Goal: Communication & Community: Participate in discussion

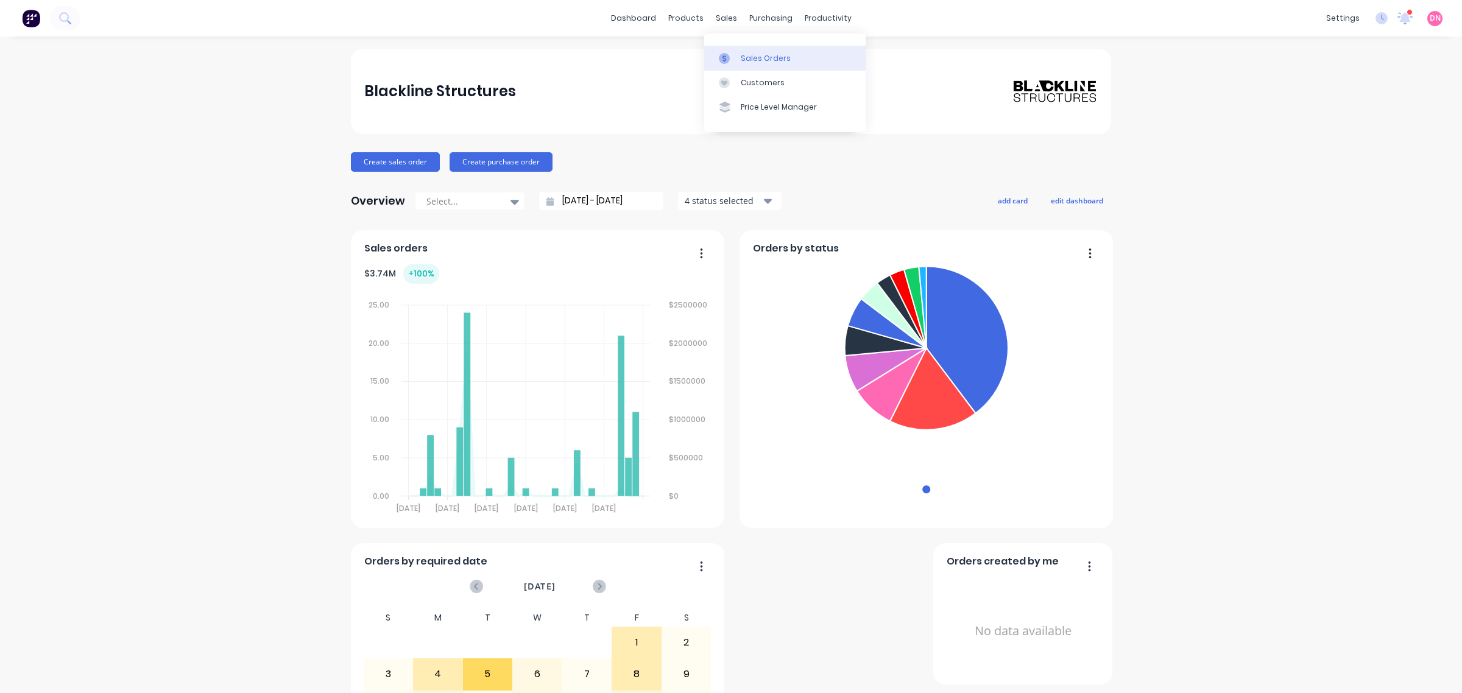
click at [741, 58] on div "Sales Orders" at bounding box center [766, 58] width 50 height 11
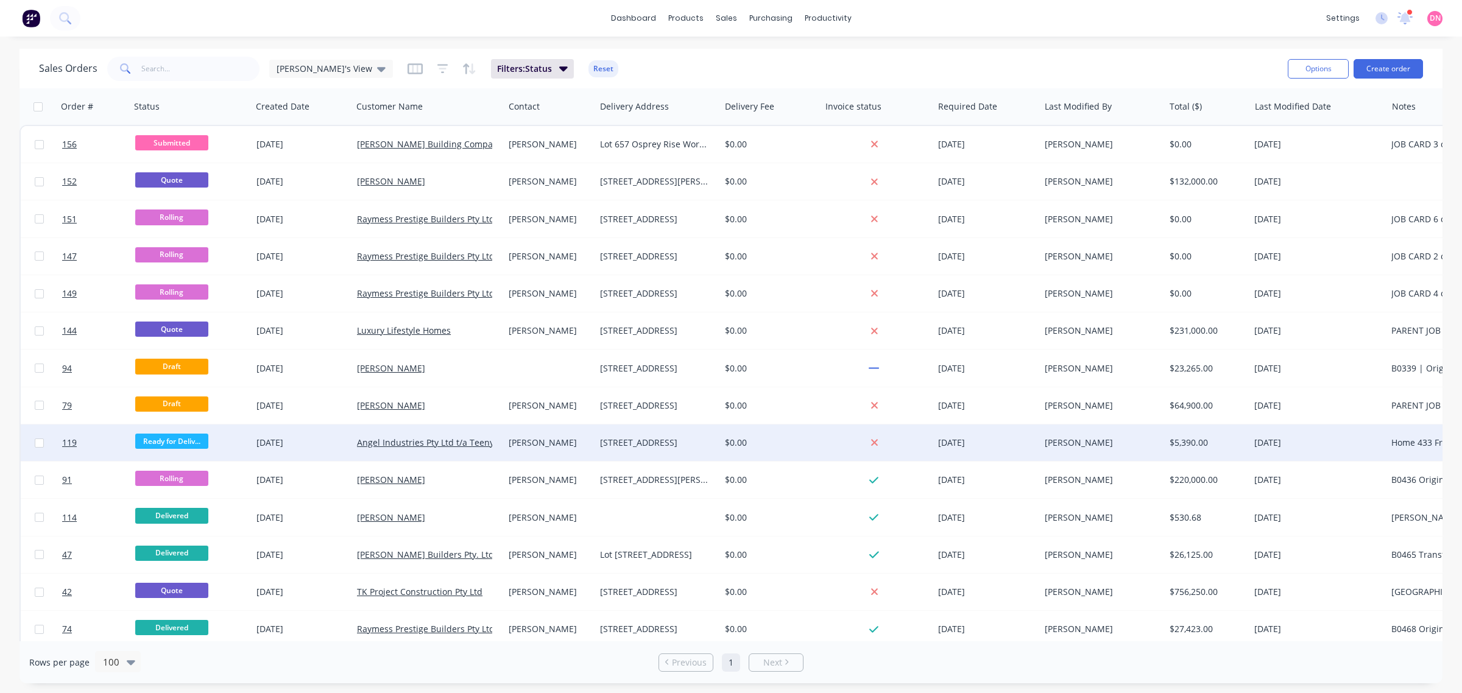
click at [376, 431] on div "Angel Industries Pty Ltd t/a Teeny Tiny Homes" at bounding box center [428, 442] width 152 height 37
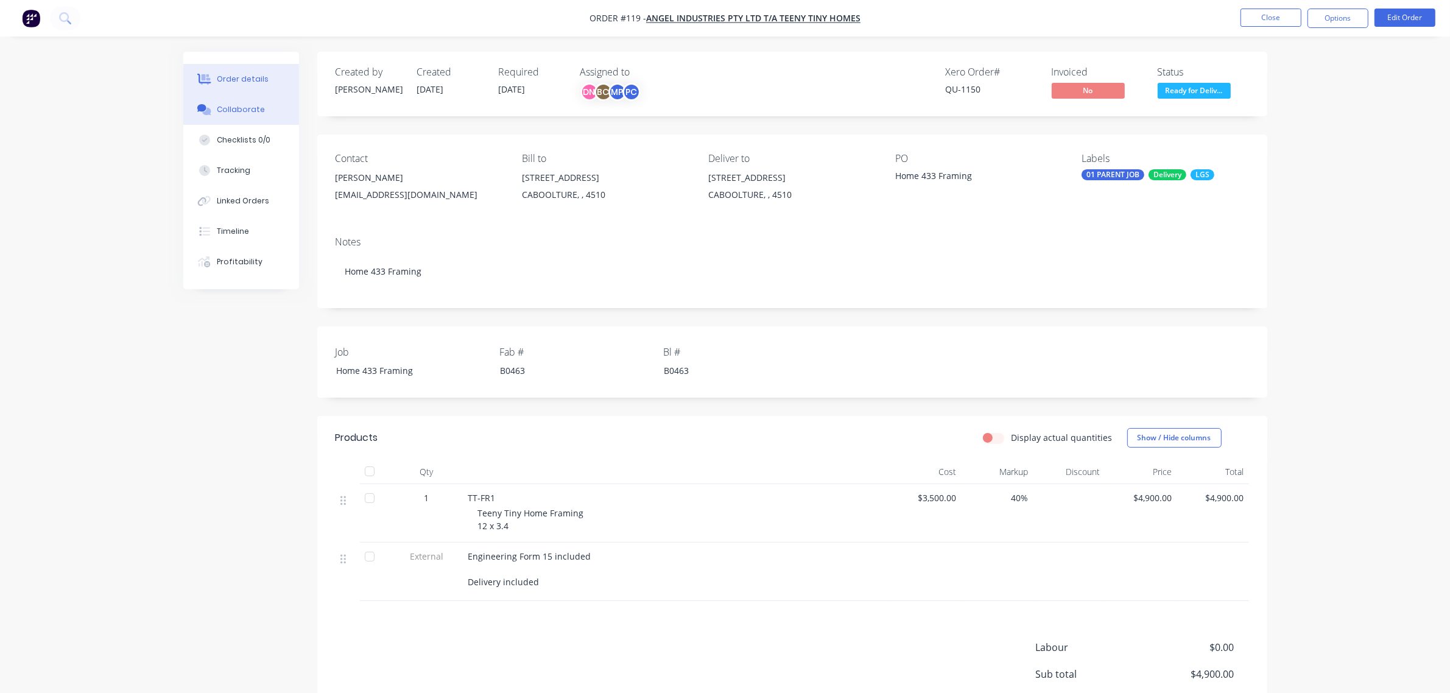
click at [275, 116] on button "Collaborate" at bounding box center [241, 109] width 116 height 30
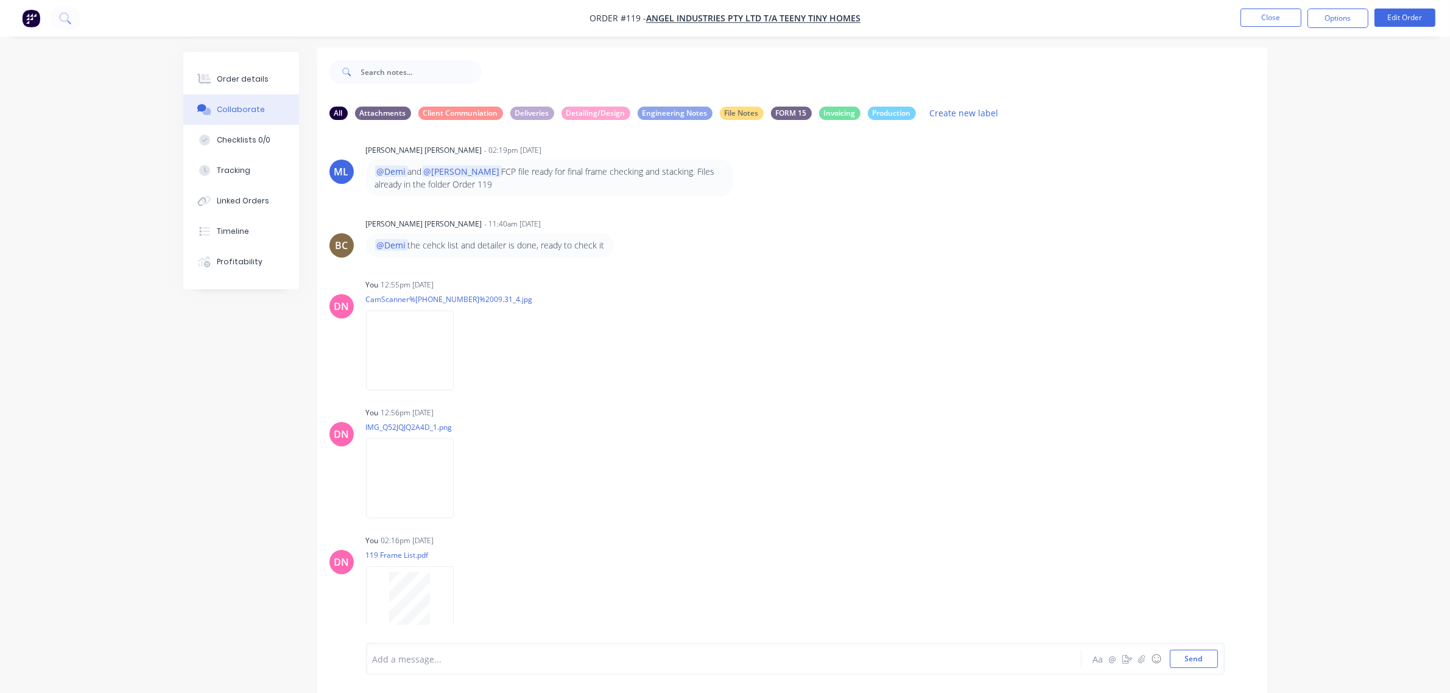
scroll to position [19, 0]
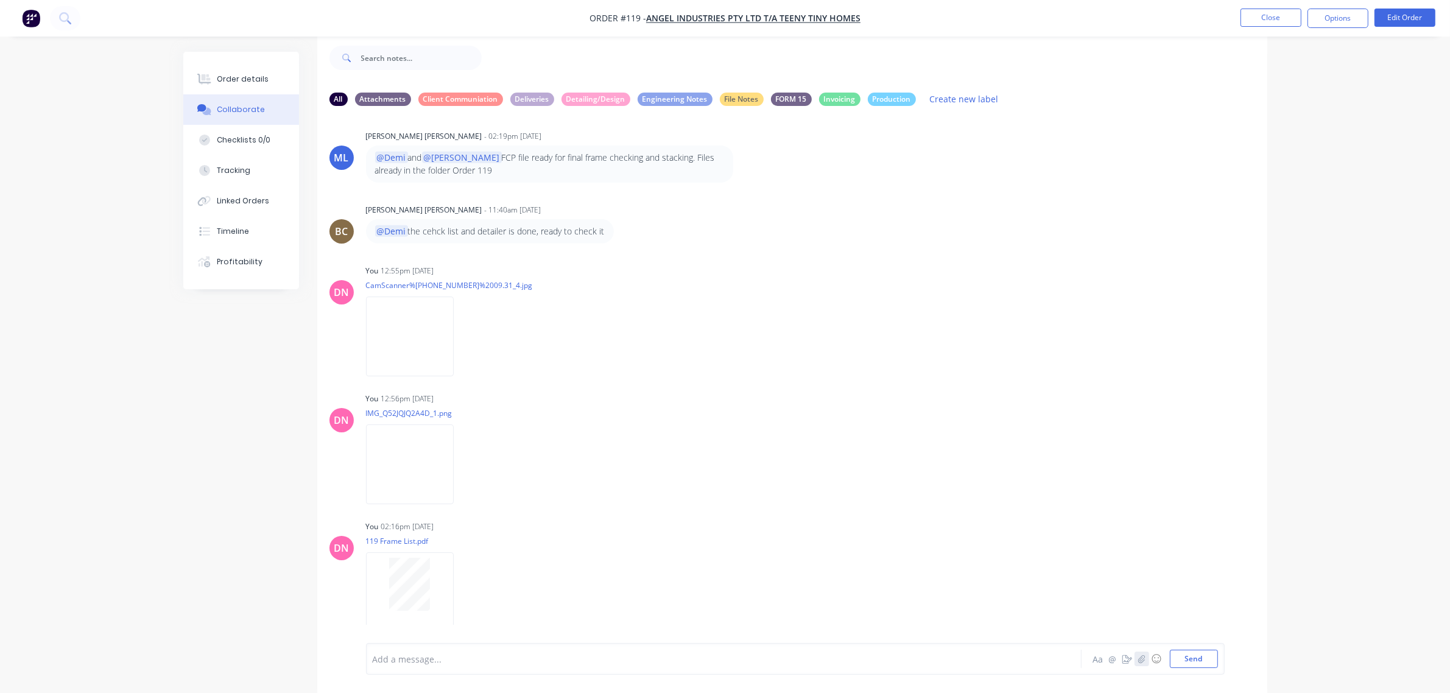
click at [1139, 656] on icon "button" at bounding box center [1141, 659] width 7 height 9
click at [1206, 662] on button "Send" at bounding box center [1194, 659] width 48 height 18
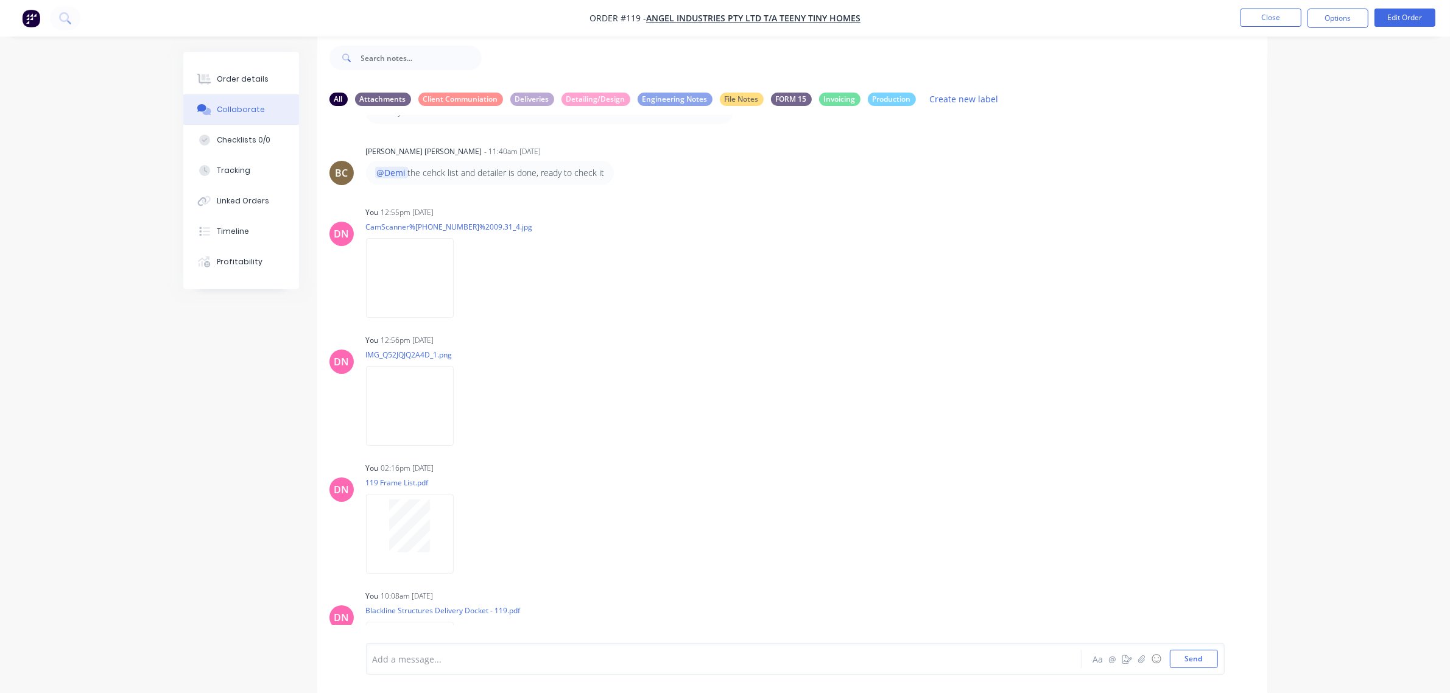
scroll to position [887, 0]
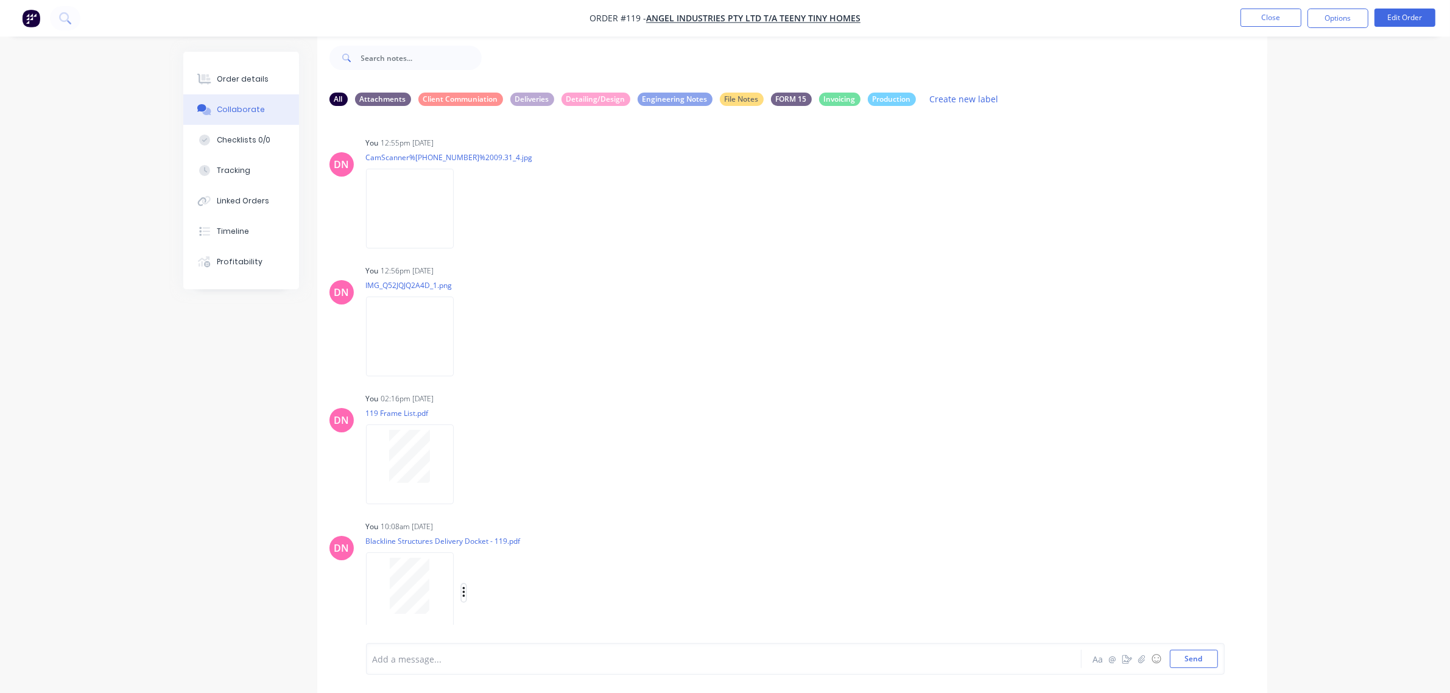
click at [465, 586] on icon "button" at bounding box center [464, 593] width 4 height 14
click at [538, 554] on button "Labels" at bounding box center [544, 567] width 137 height 27
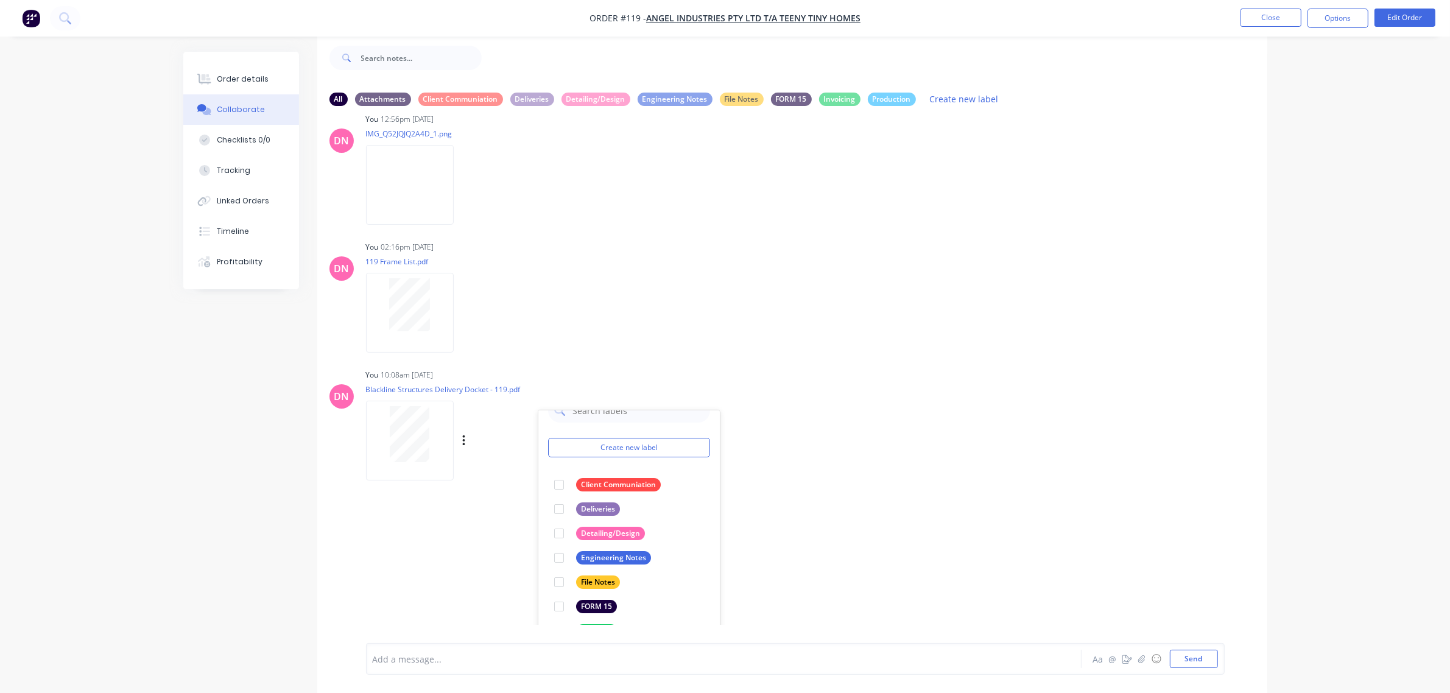
scroll to position [1039, 0]
click at [563, 496] on div at bounding box center [559, 508] width 24 height 24
click at [755, 442] on div "ME [PERSON_NAME] - 11:04am [DATE] @[PERSON_NAME] @[PERSON_NAME] @[PERSON_NAME] …" at bounding box center [792, 370] width 950 height 509
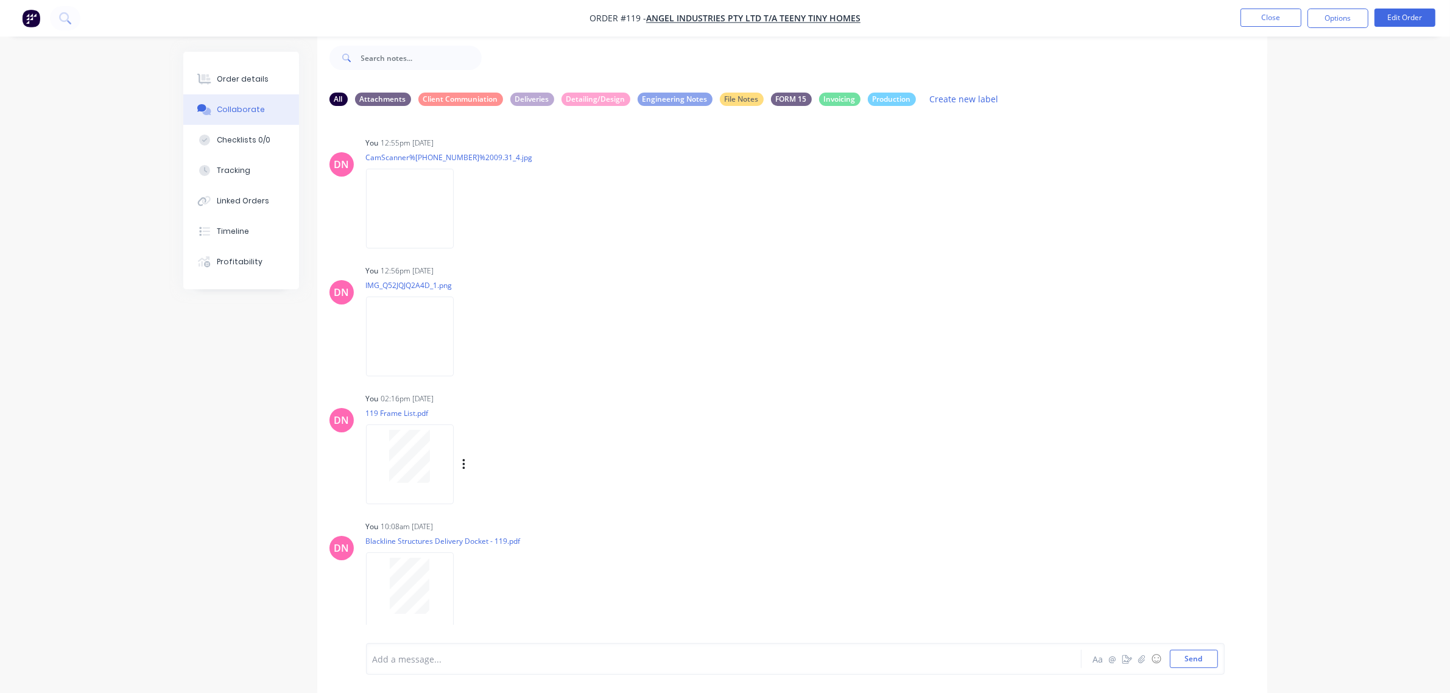
click at [467, 456] on div "Labels Download Delete" at bounding box center [527, 465] width 137 height 18
click at [463, 459] on icon "button" at bounding box center [463, 464] width 2 height 11
click at [510, 464] on button "Labels" at bounding box center [544, 469] width 137 height 27
click at [530, 580] on div at bounding box center [531, 592] width 24 height 24
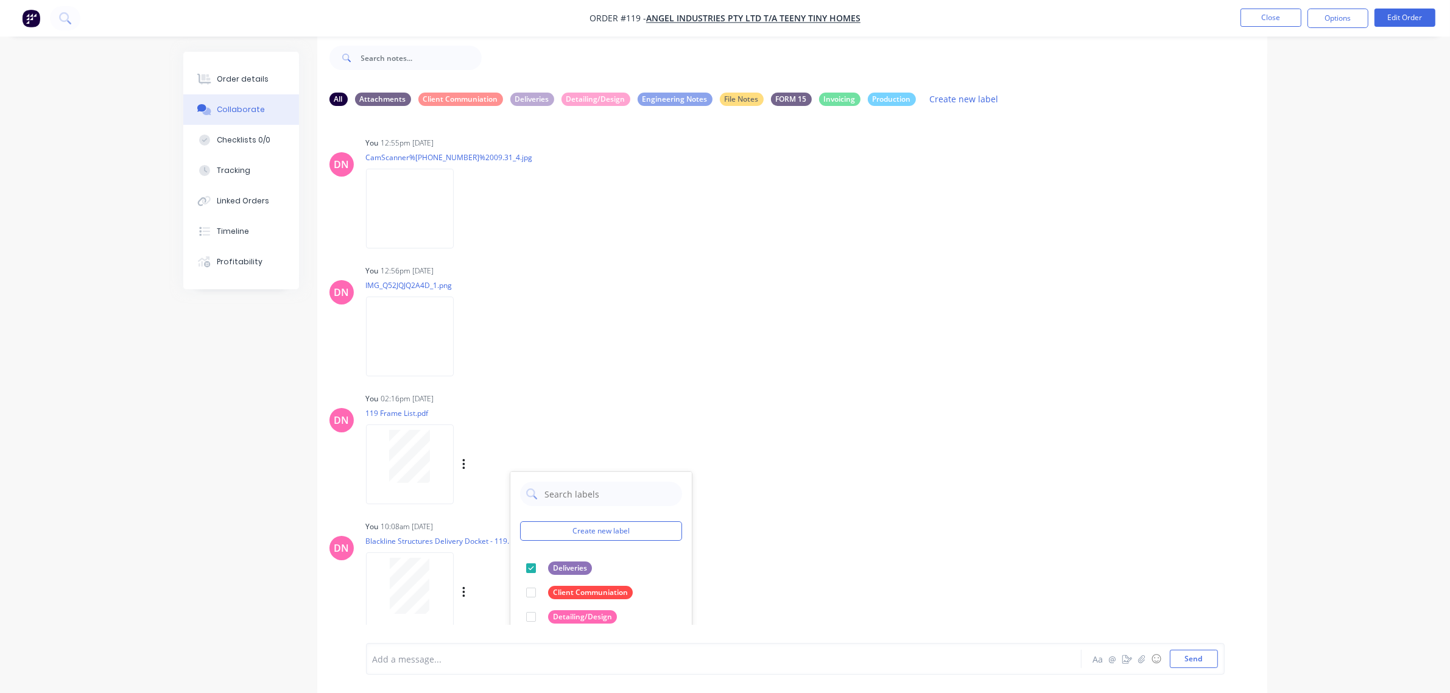
click at [739, 540] on div "You 10:08am [DATE] Blackline Structures Delivery Docket - 119.pdf Labels Downlo…" at bounding box center [556, 573] width 381 height 110
click at [465, 331] on icon "button" at bounding box center [463, 336] width 2 height 11
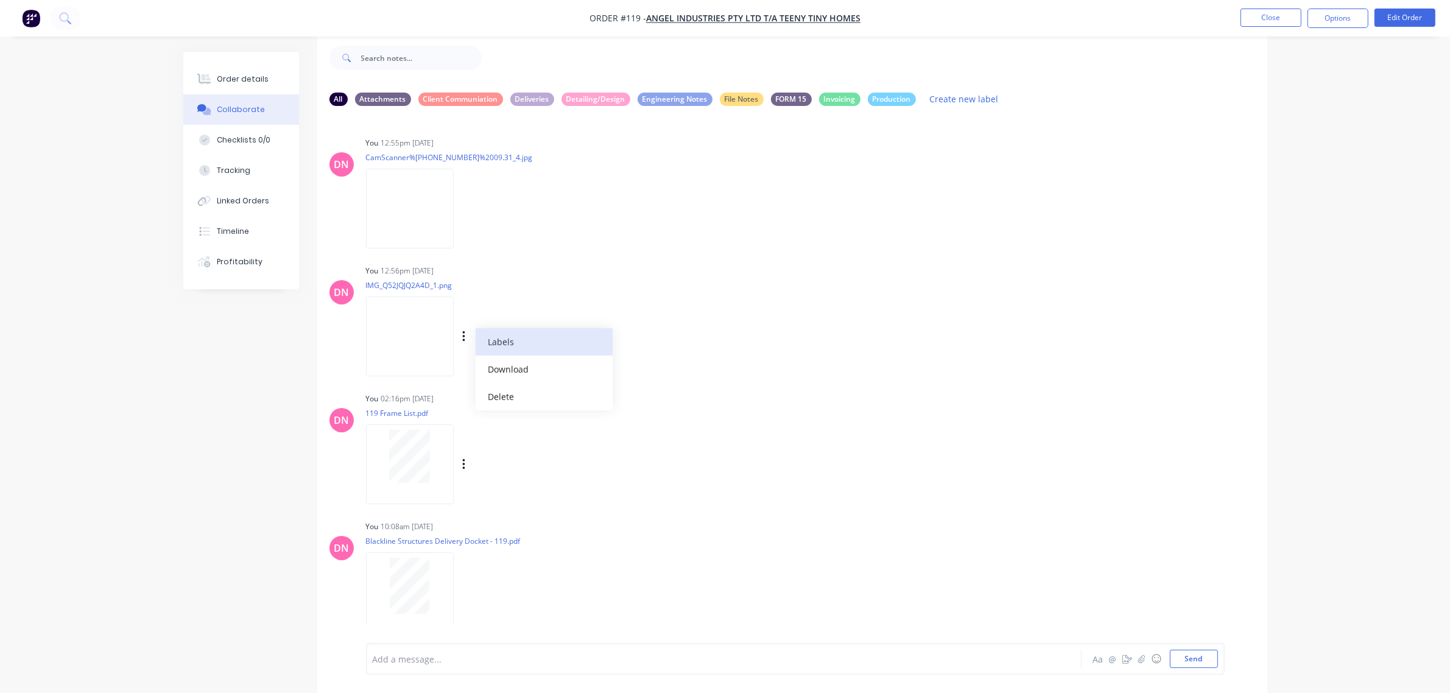
click at [552, 334] on button "Labels" at bounding box center [544, 341] width 137 height 27
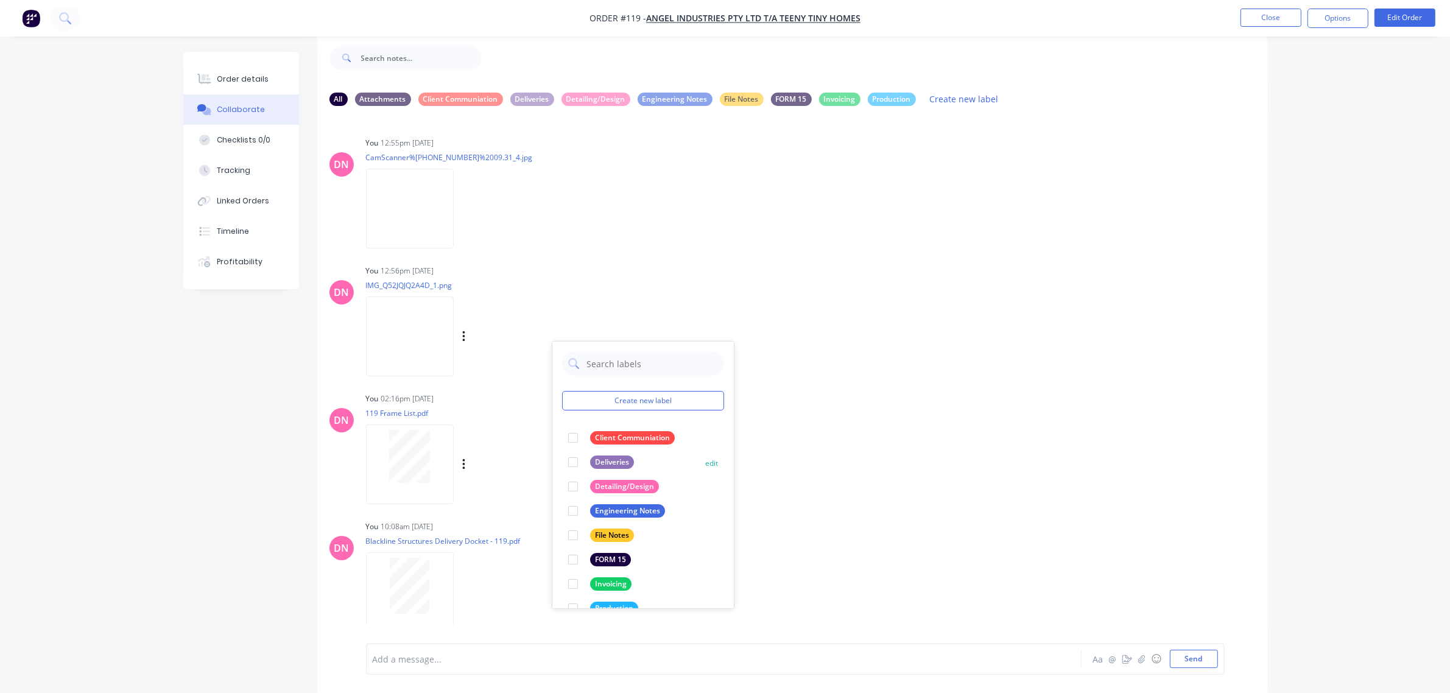
click at [576, 454] on div at bounding box center [573, 462] width 24 height 24
click at [802, 427] on div "DN You 02:16pm [DATE] 119 Frame List.pdf Labels Download Delete" at bounding box center [792, 445] width 950 height 110
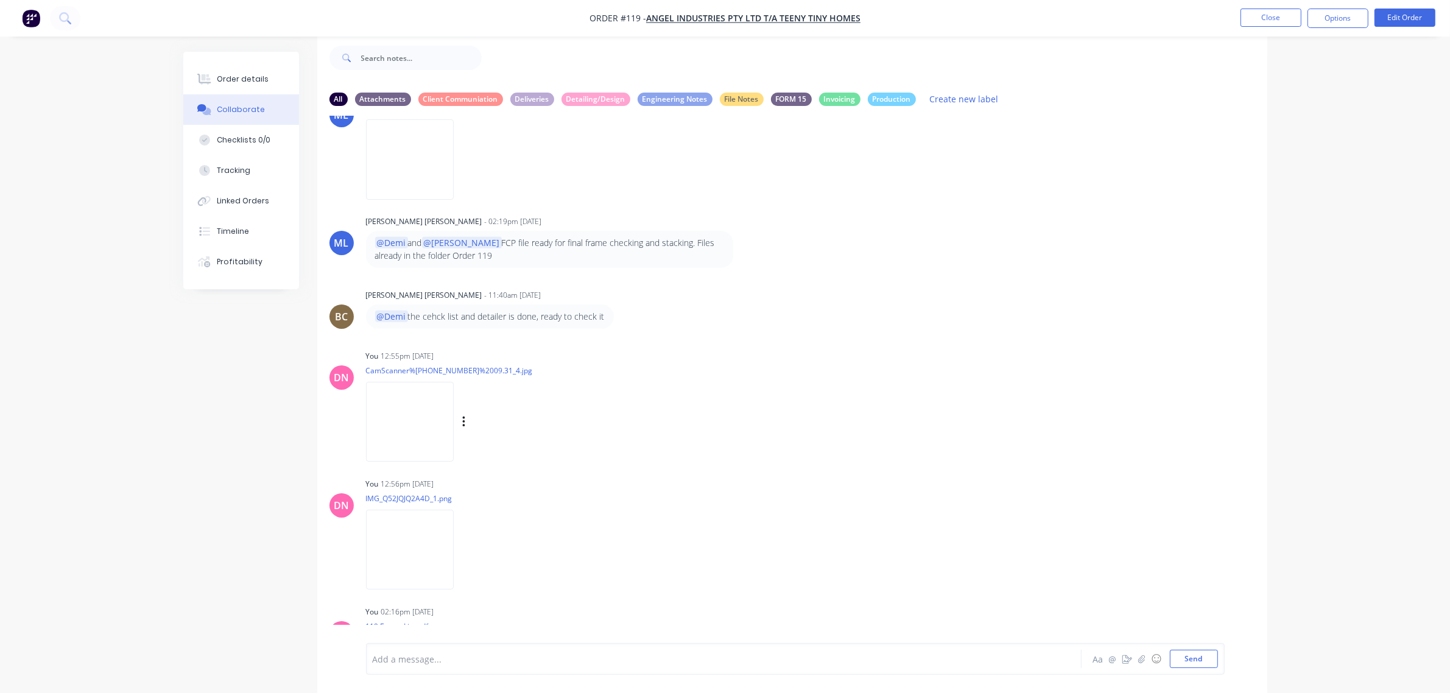
scroll to position [658, 0]
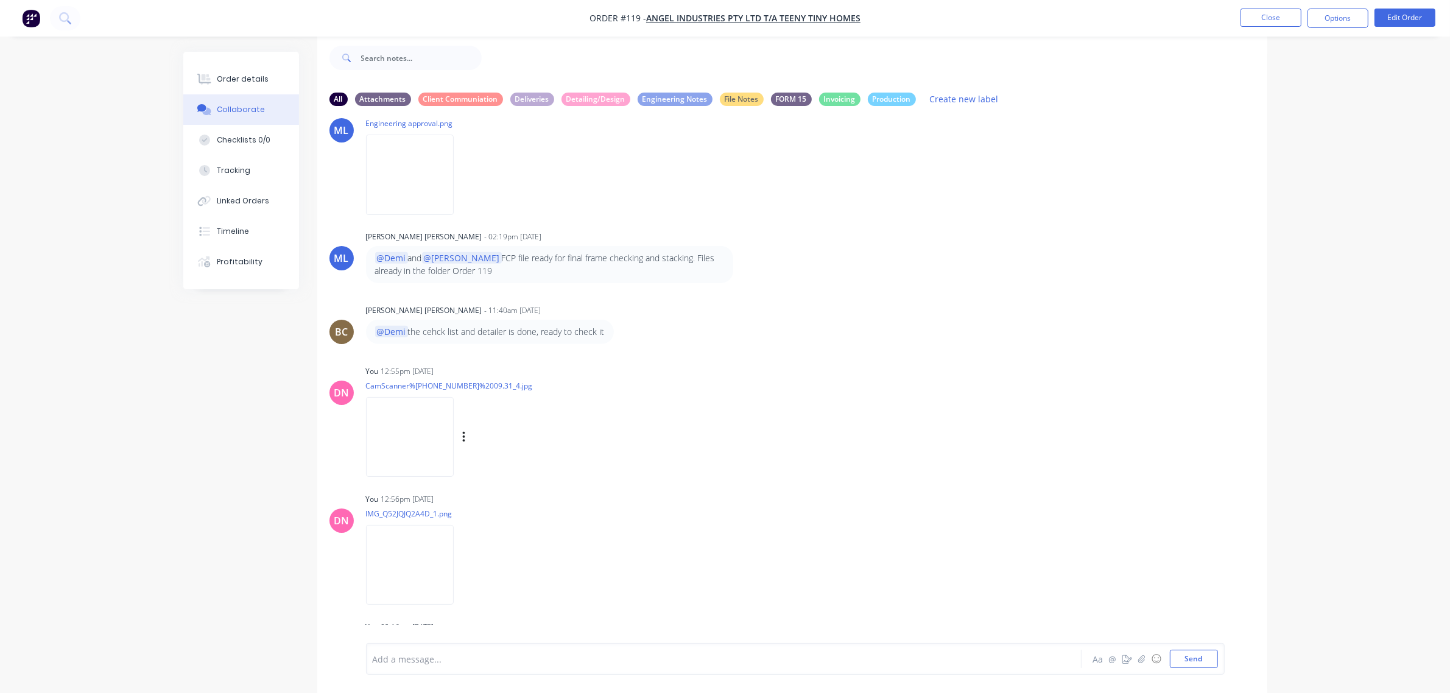
click at [467, 429] on div "Labels Download Delete" at bounding box center [527, 438] width 137 height 18
click at [464, 432] on icon "button" at bounding box center [463, 437] width 2 height 11
click at [501, 440] on button "Labels" at bounding box center [544, 442] width 137 height 27
click at [515, 557] on div at bounding box center [522, 569] width 24 height 24
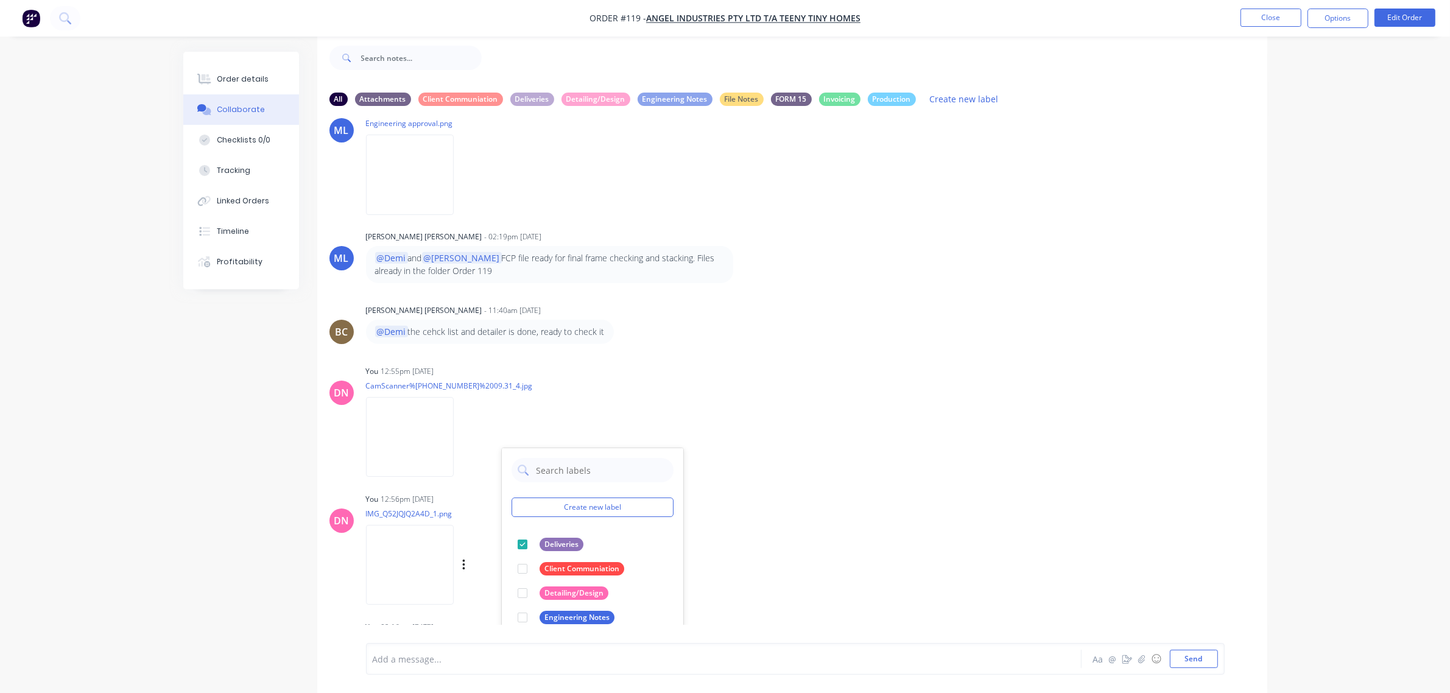
click at [809, 507] on div "DN You 12:56pm [DATE] IMG_Q52JQJQ2A4D_1.png Labels Download Delete" at bounding box center [792, 545] width 950 height 110
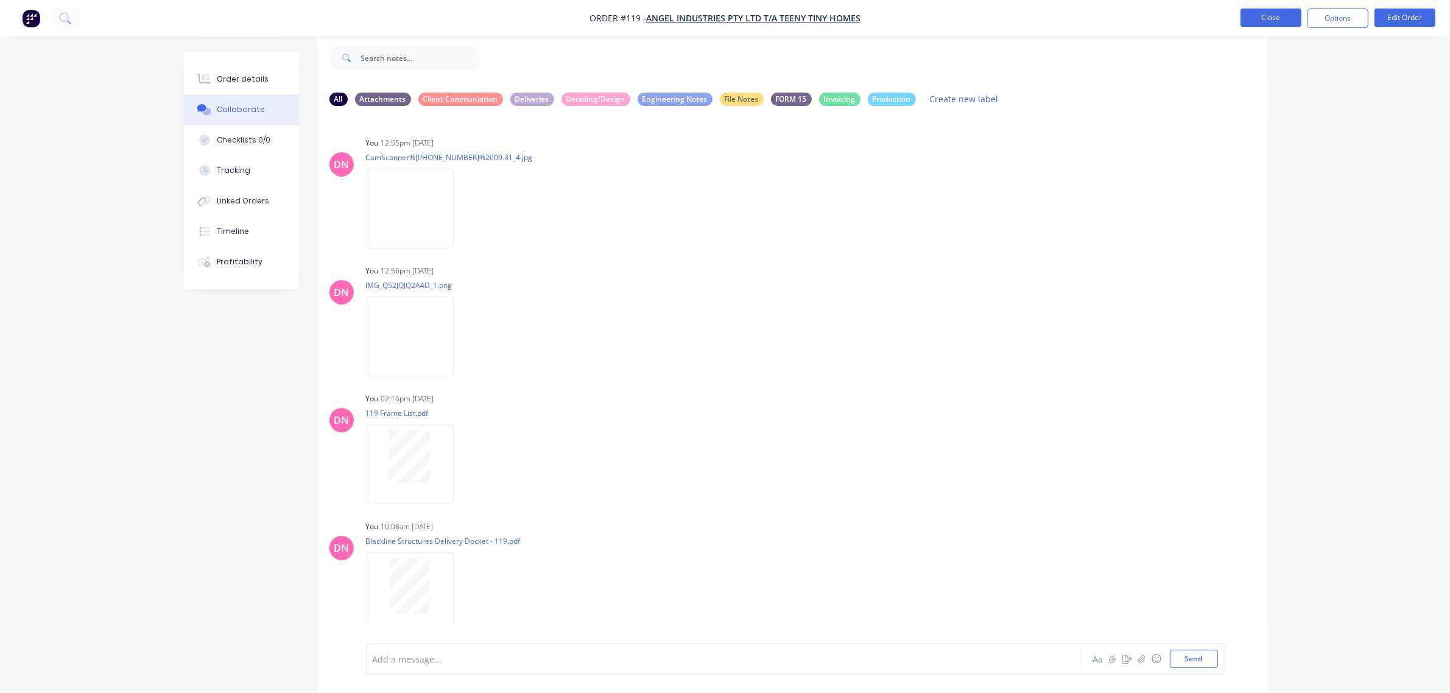
click at [1278, 18] on button "Close" at bounding box center [1271, 18] width 61 height 18
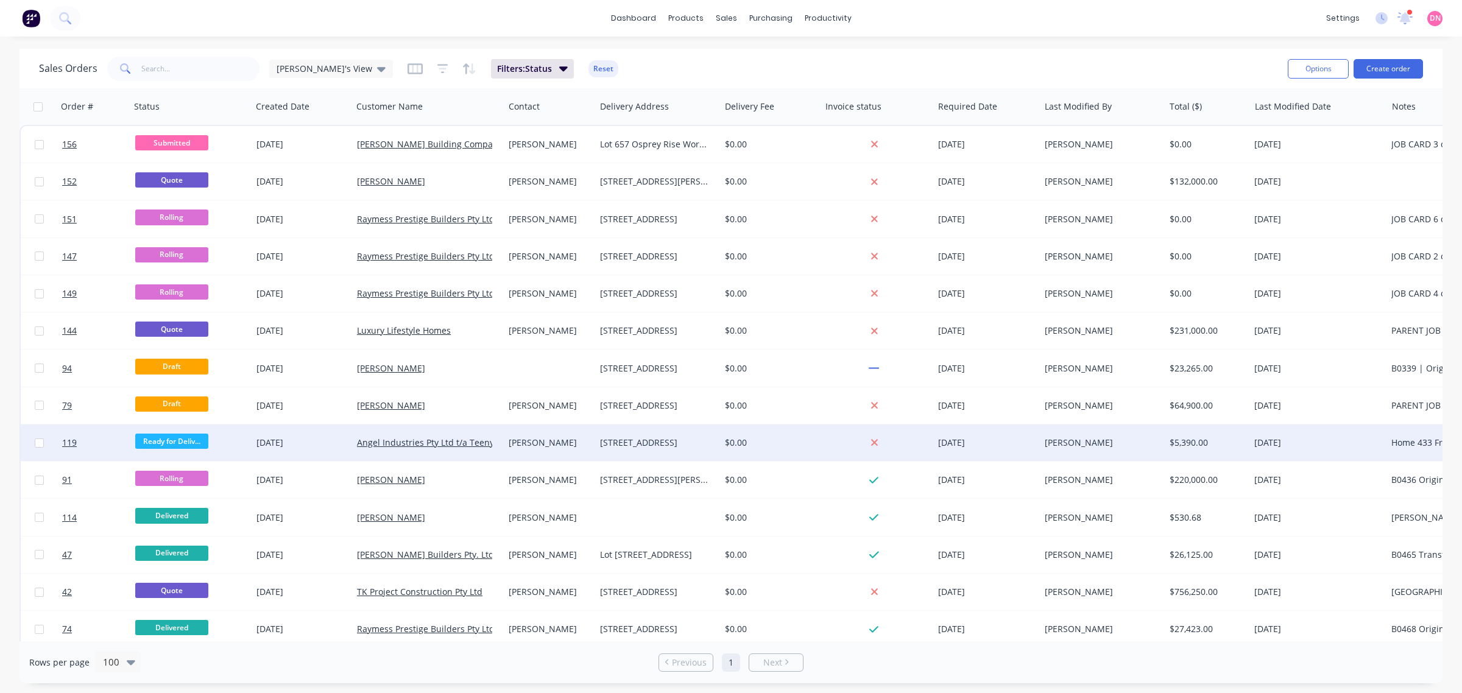
click at [189, 440] on span "Ready for Deliv..." at bounding box center [171, 441] width 73 height 15
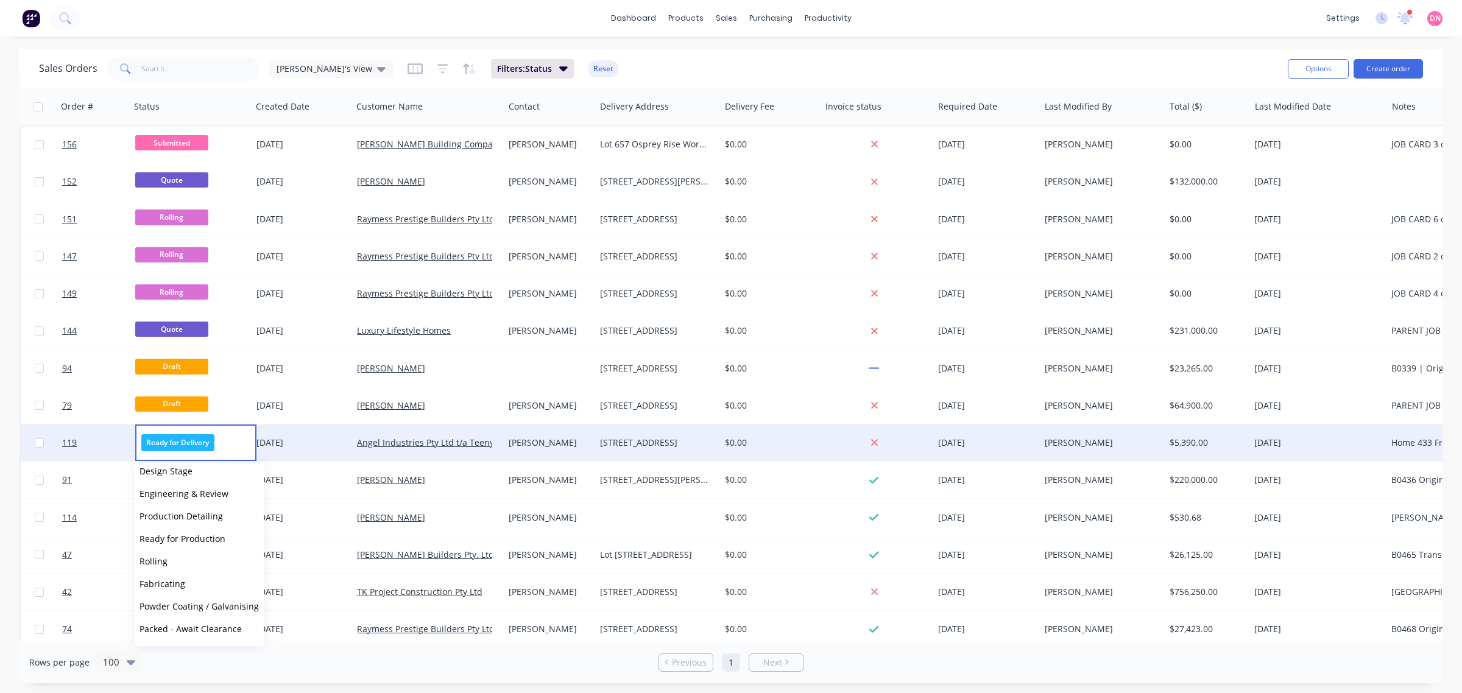
scroll to position [152, 0]
click at [287, 46] on div "dashboard products sales purchasing productivity dashboard products Product Cat…" at bounding box center [731, 346] width 1462 height 693
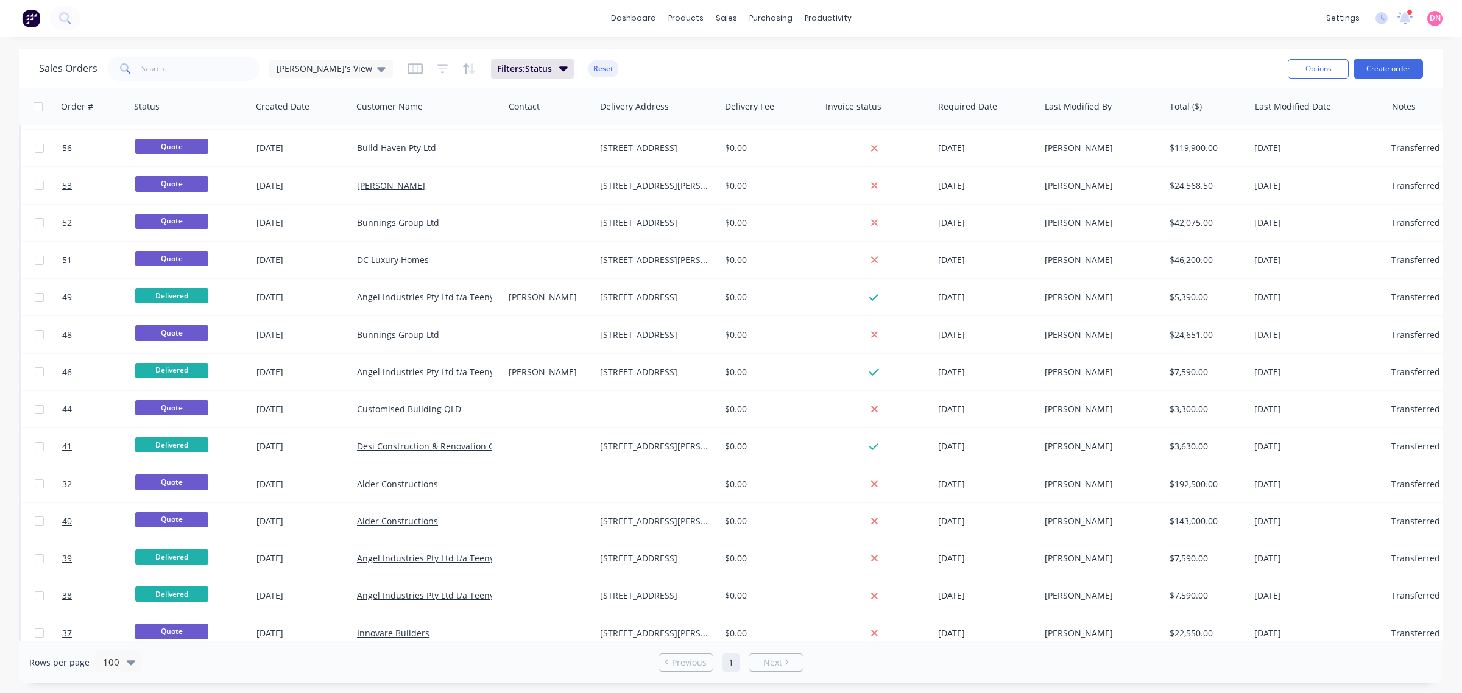
scroll to position [1876, 0]
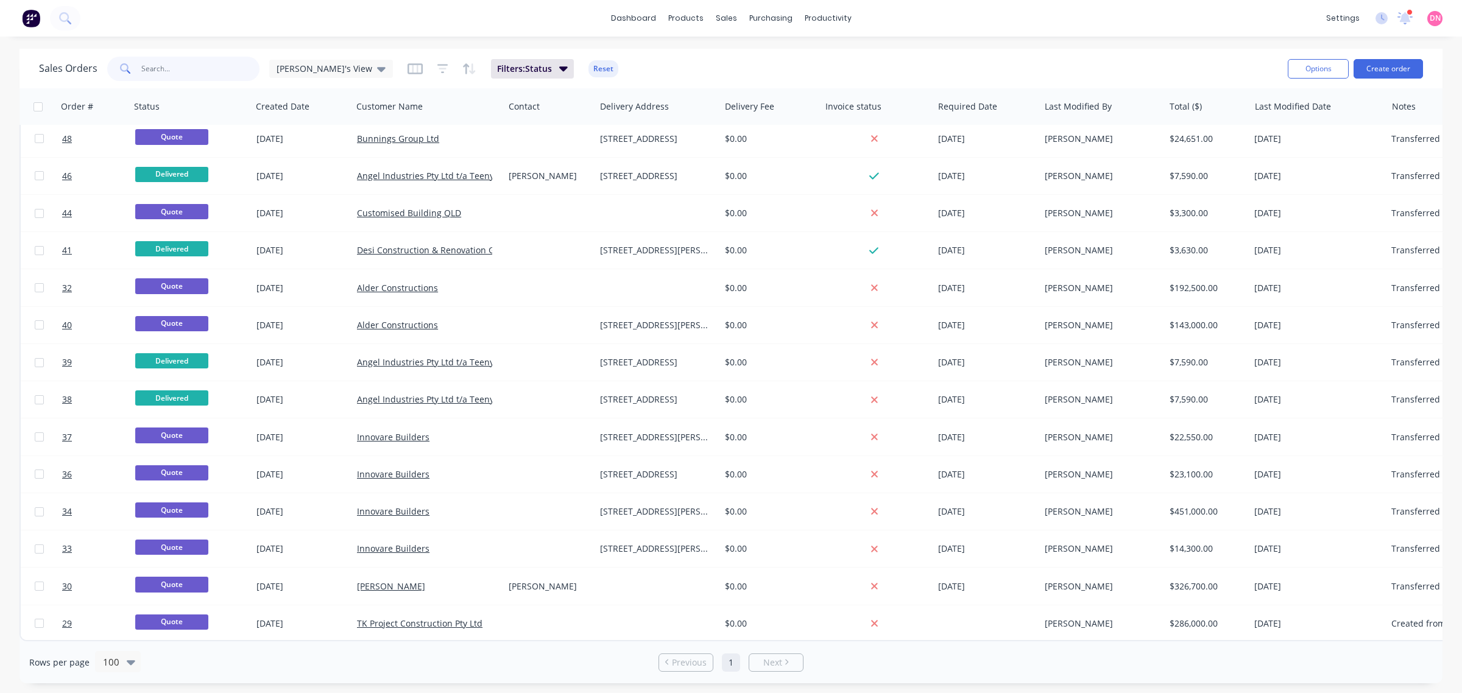
click at [200, 74] on input "text" at bounding box center [200, 69] width 119 height 24
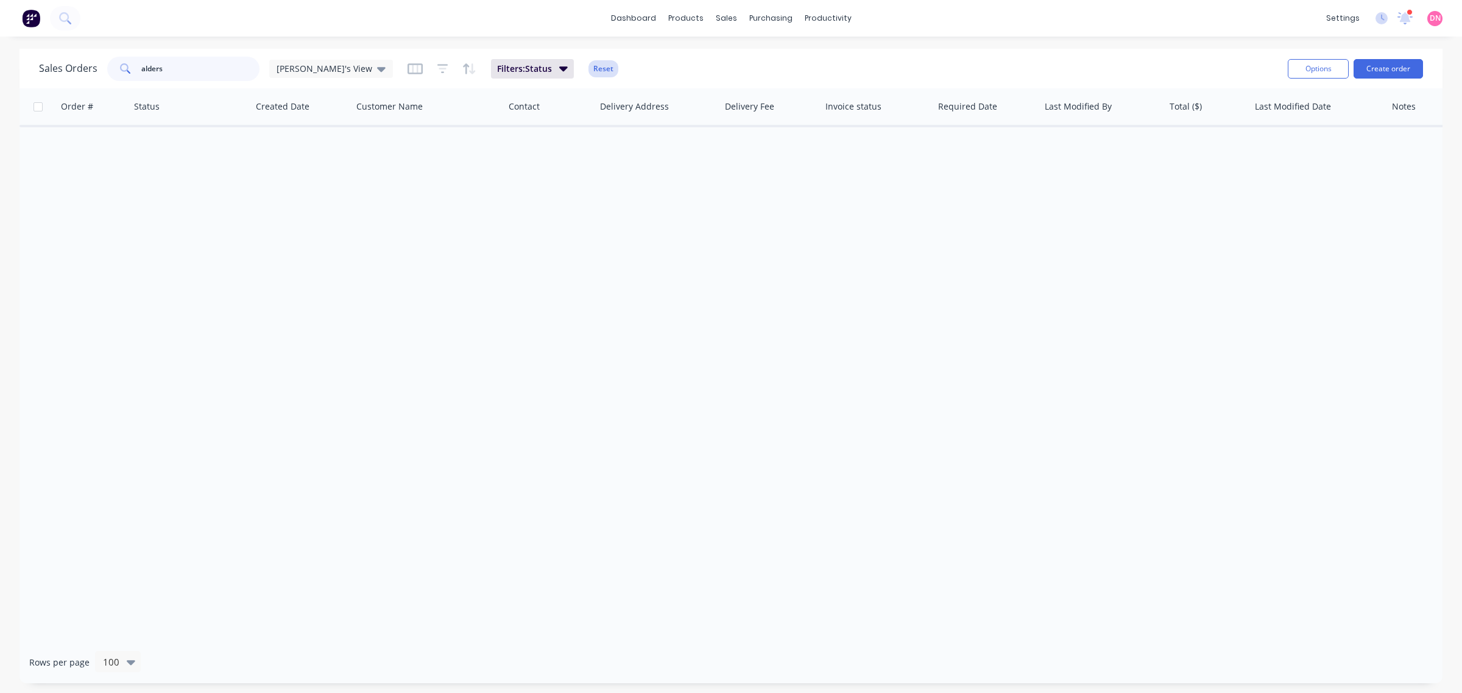
type input "alders"
click at [588, 65] on button "Reset" at bounding box center [603, 68] width 30 height 17
